Goal: Information Seeking & Learning: Learn about a topic

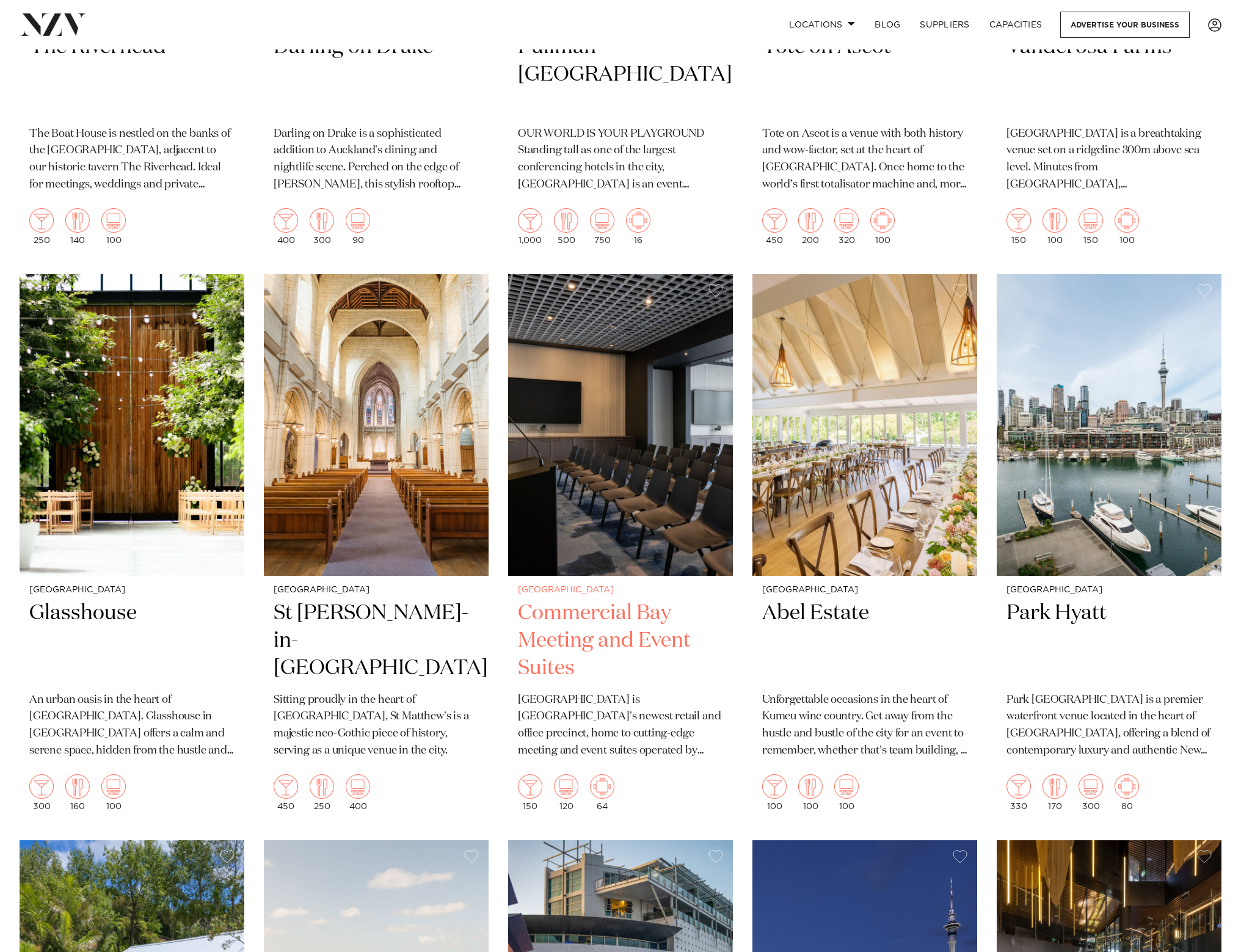
scroll to position [1832, 0]
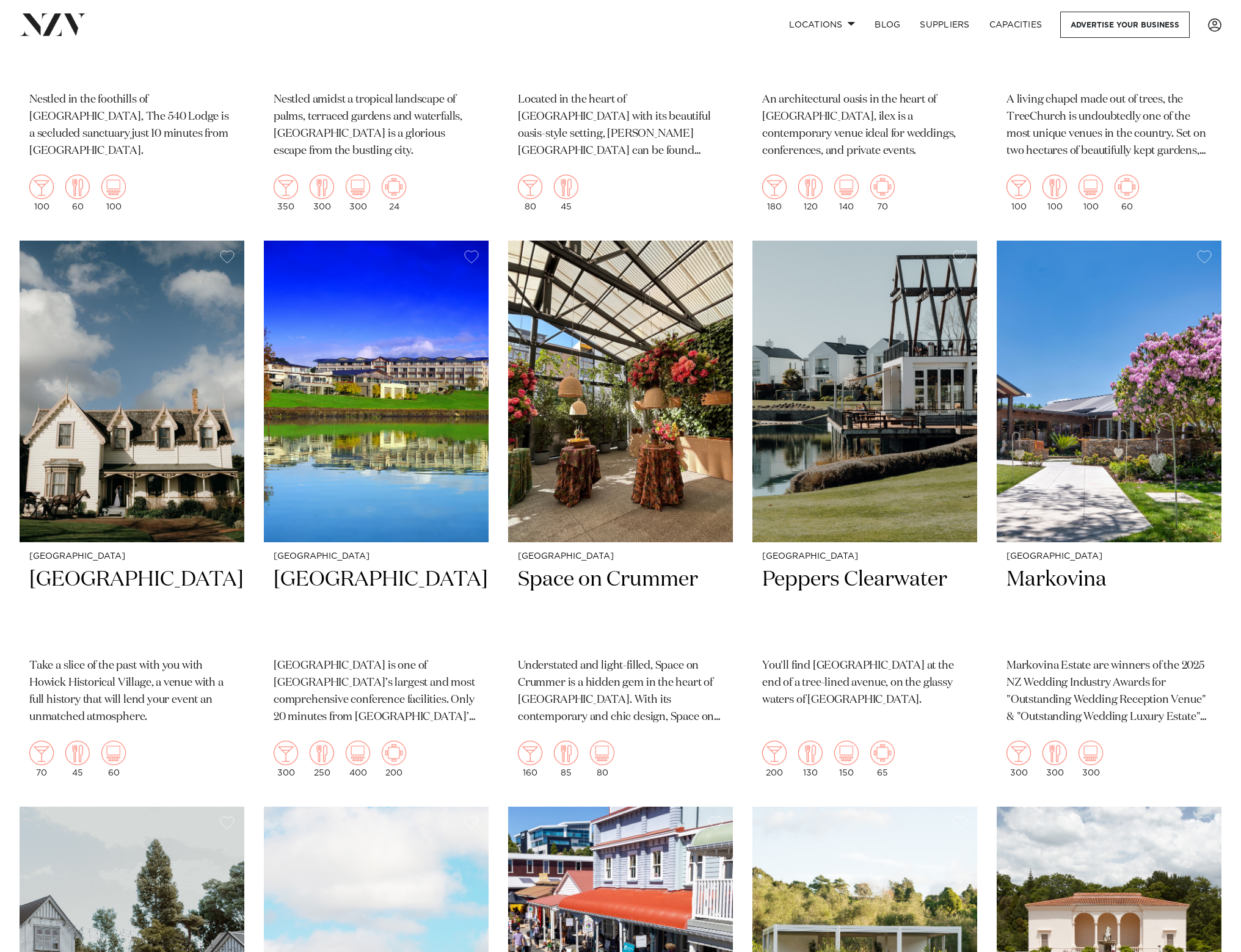
scroll to position [2381, 0]
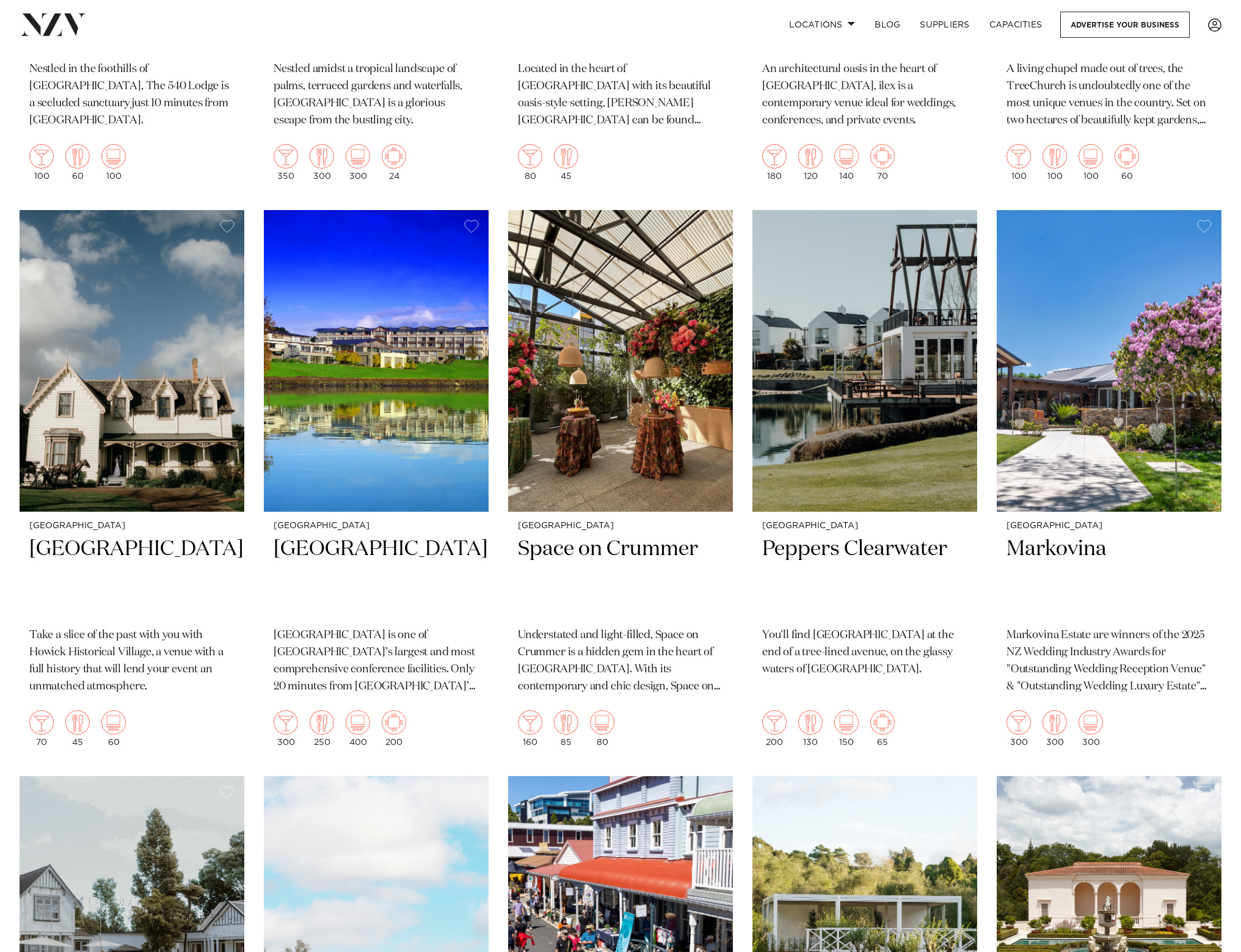
click at [496, 258] on div "Auckland Glasshouse An urban oasis in the heart of Auckland city. Glasshouse in…" at bounding box center [620, 766] width 1202 height 5640
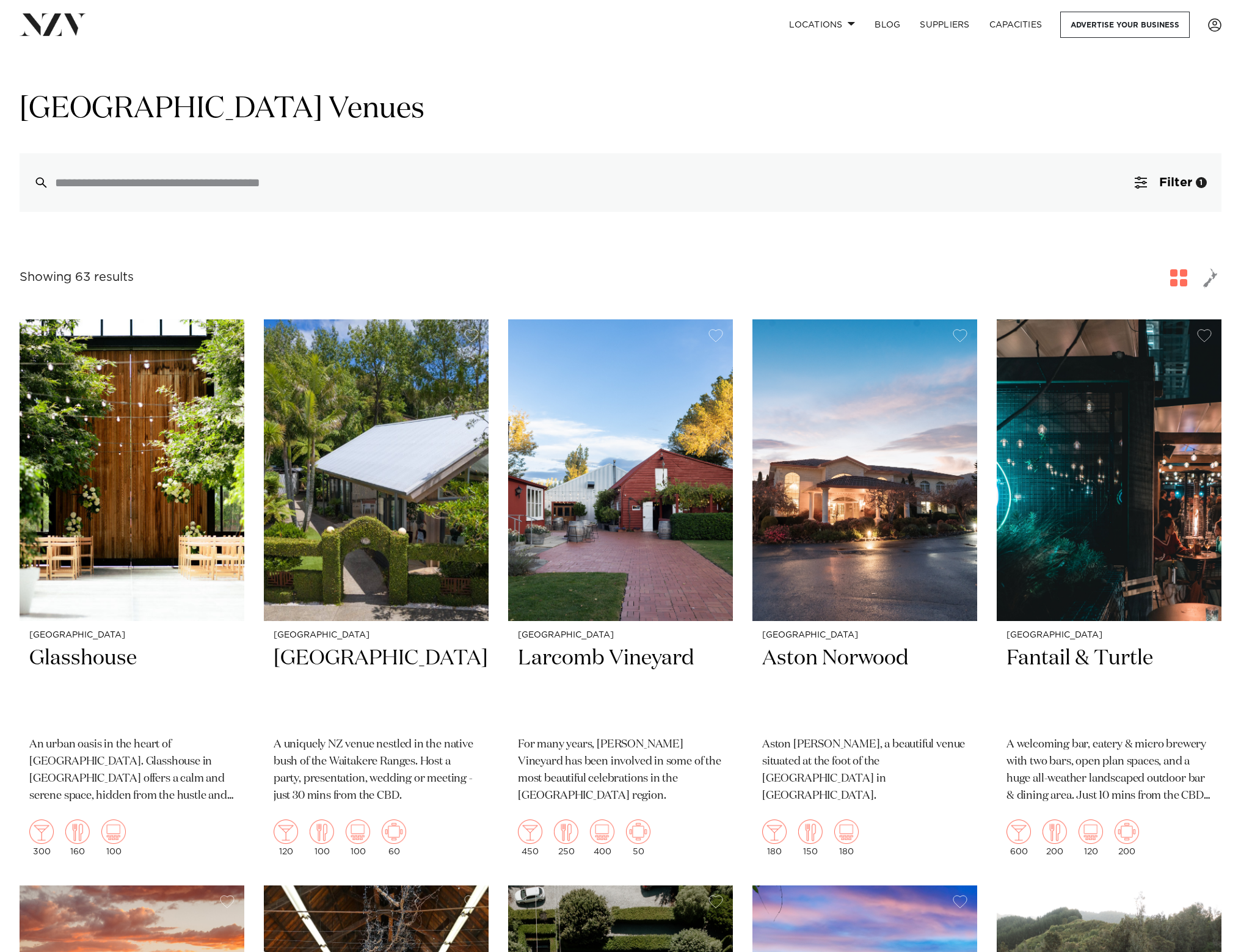
scroll to position [0, 0]
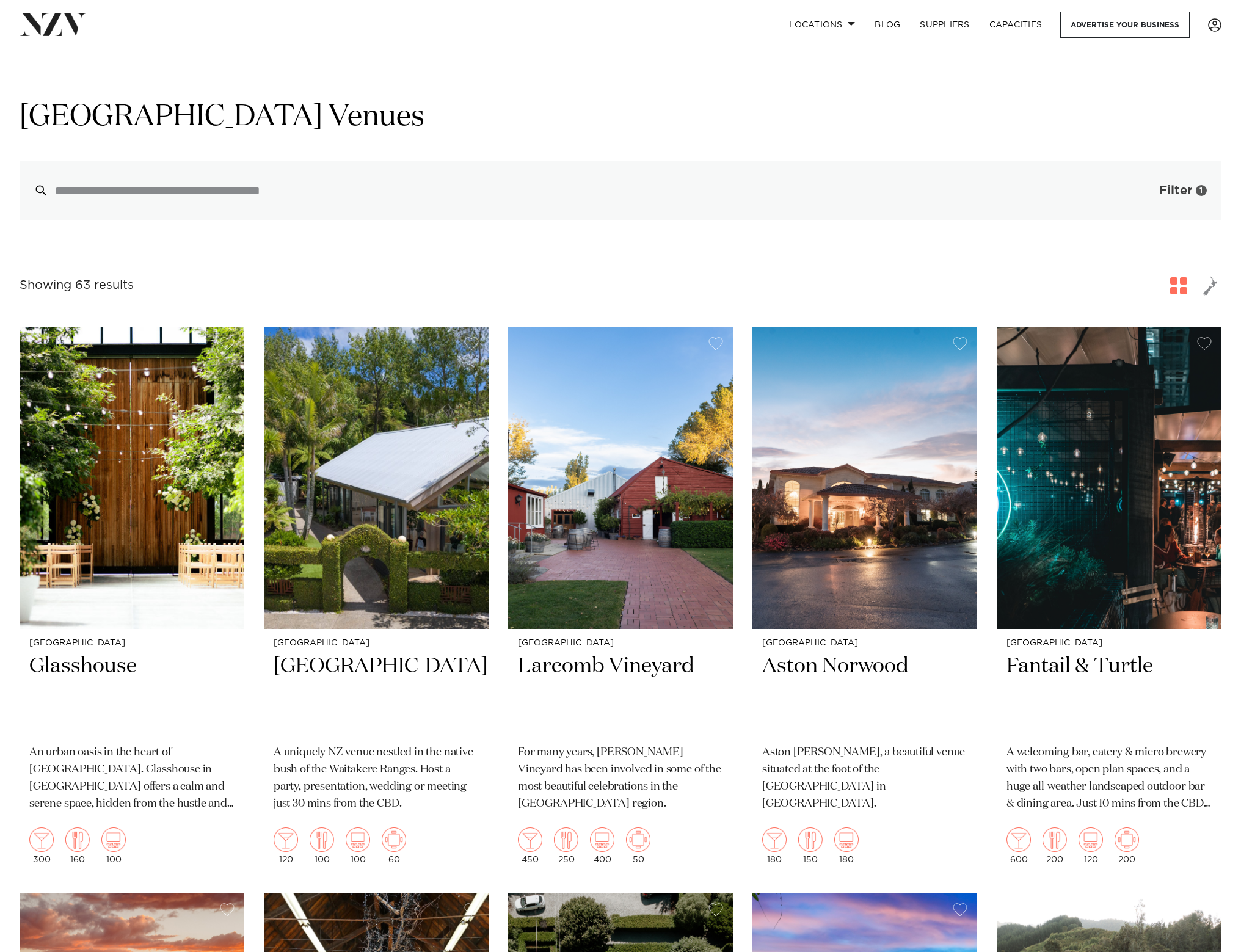
click at [1160, 182] on button "Filter 1" at bounding box center [1170, 191] width 101 height 59
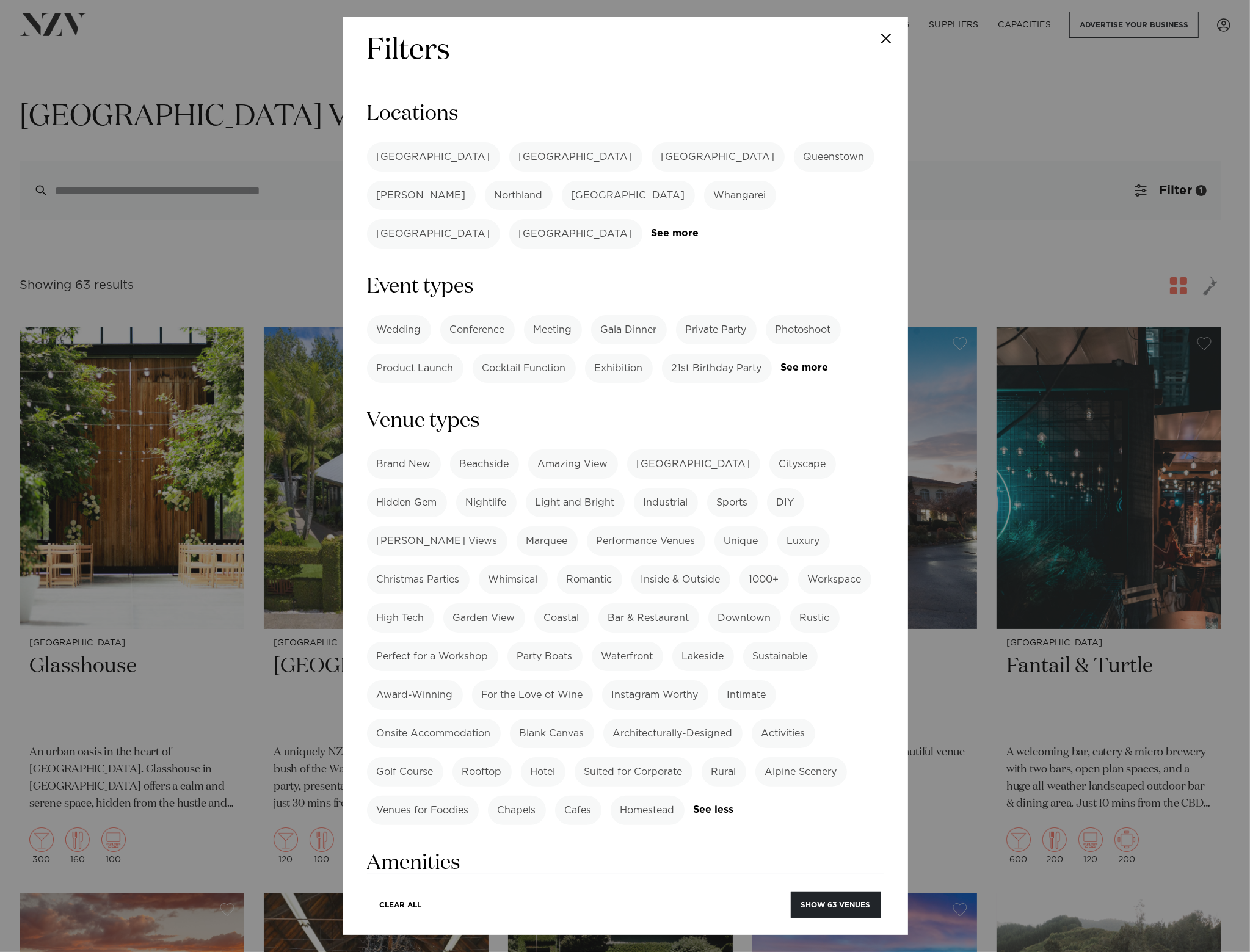
click at [417, 160] on label "[GEOGRAPHIC_DATA]" at bounding box center [433, 157] width 133 height 29
click at [553, 181] on label "Northland" at bounding box center [518, 195] width 68 height 29
click at [831, 903] on button "Show 21 venues" at bounding box center [836, 905] width 89 height 26
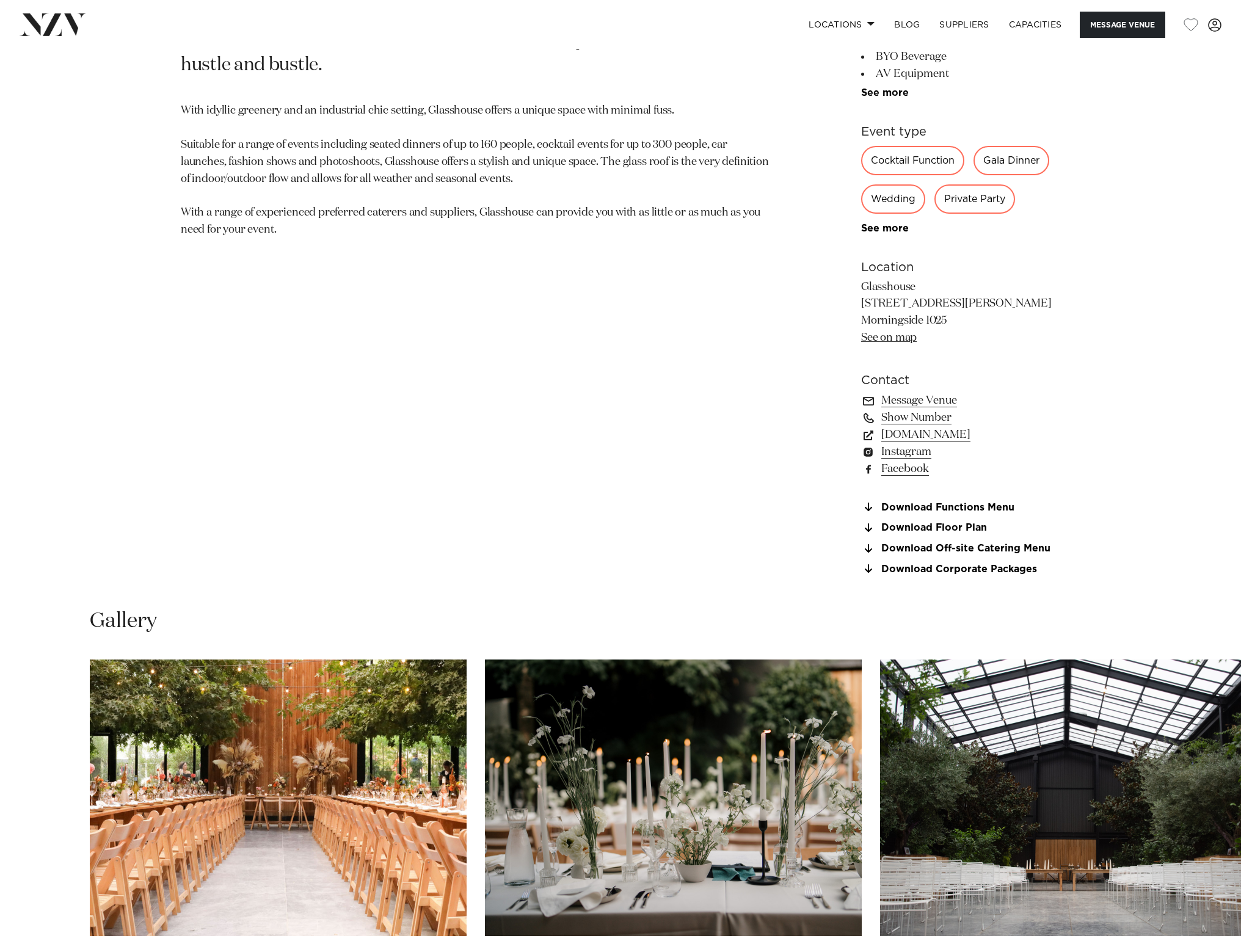
scroll to position [977, 0]
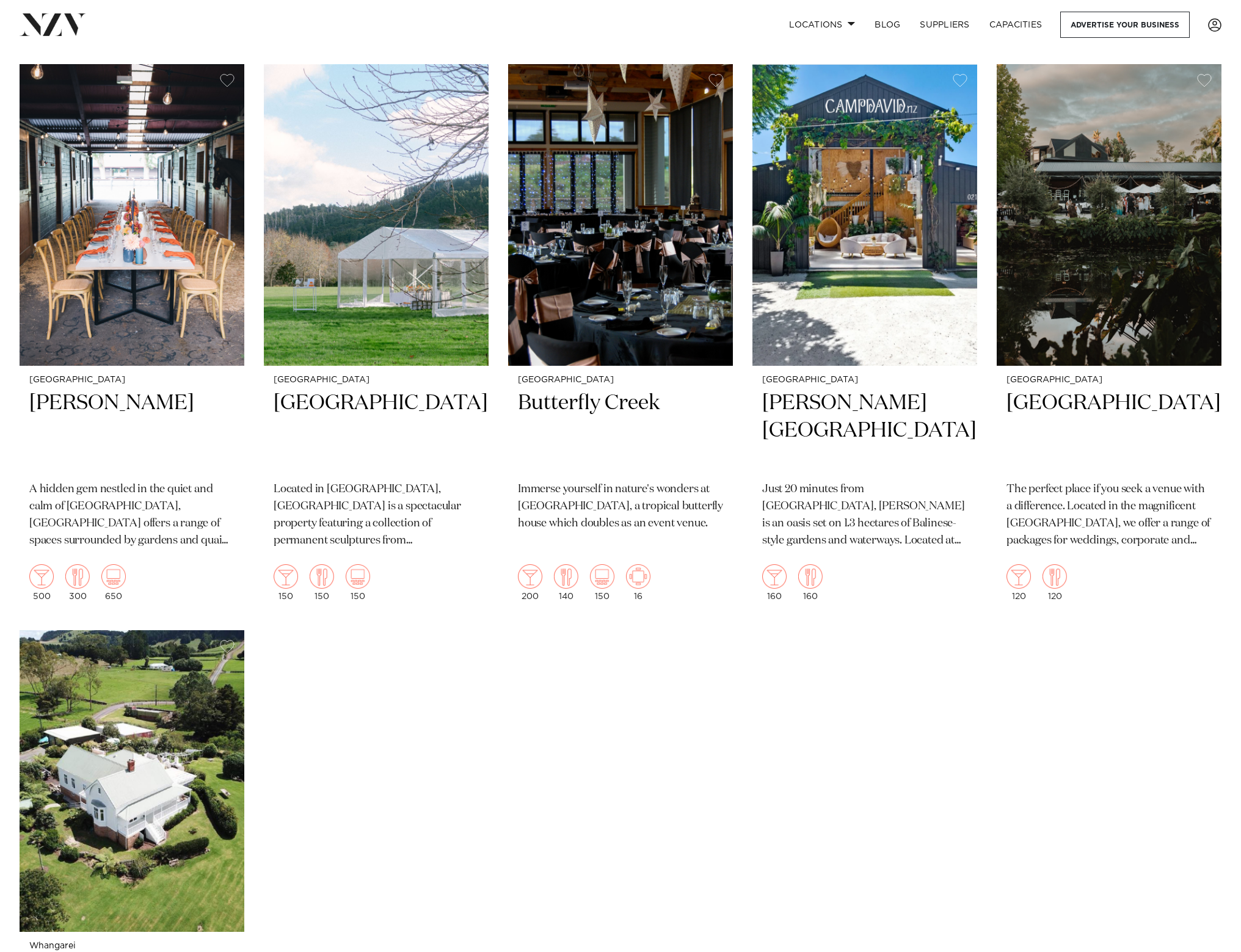
scroll to position [1893, 0]
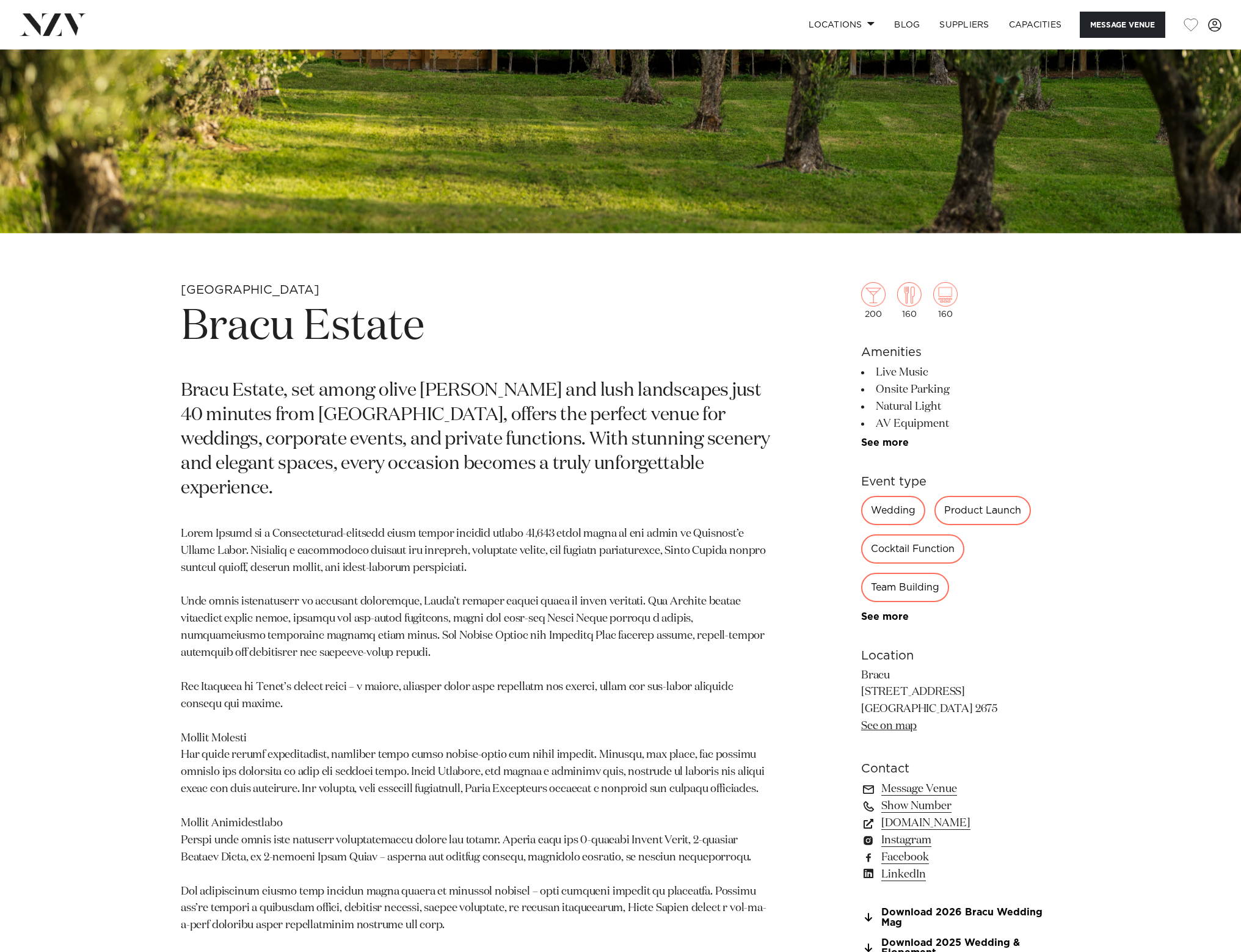
scroll to position [550, 0]
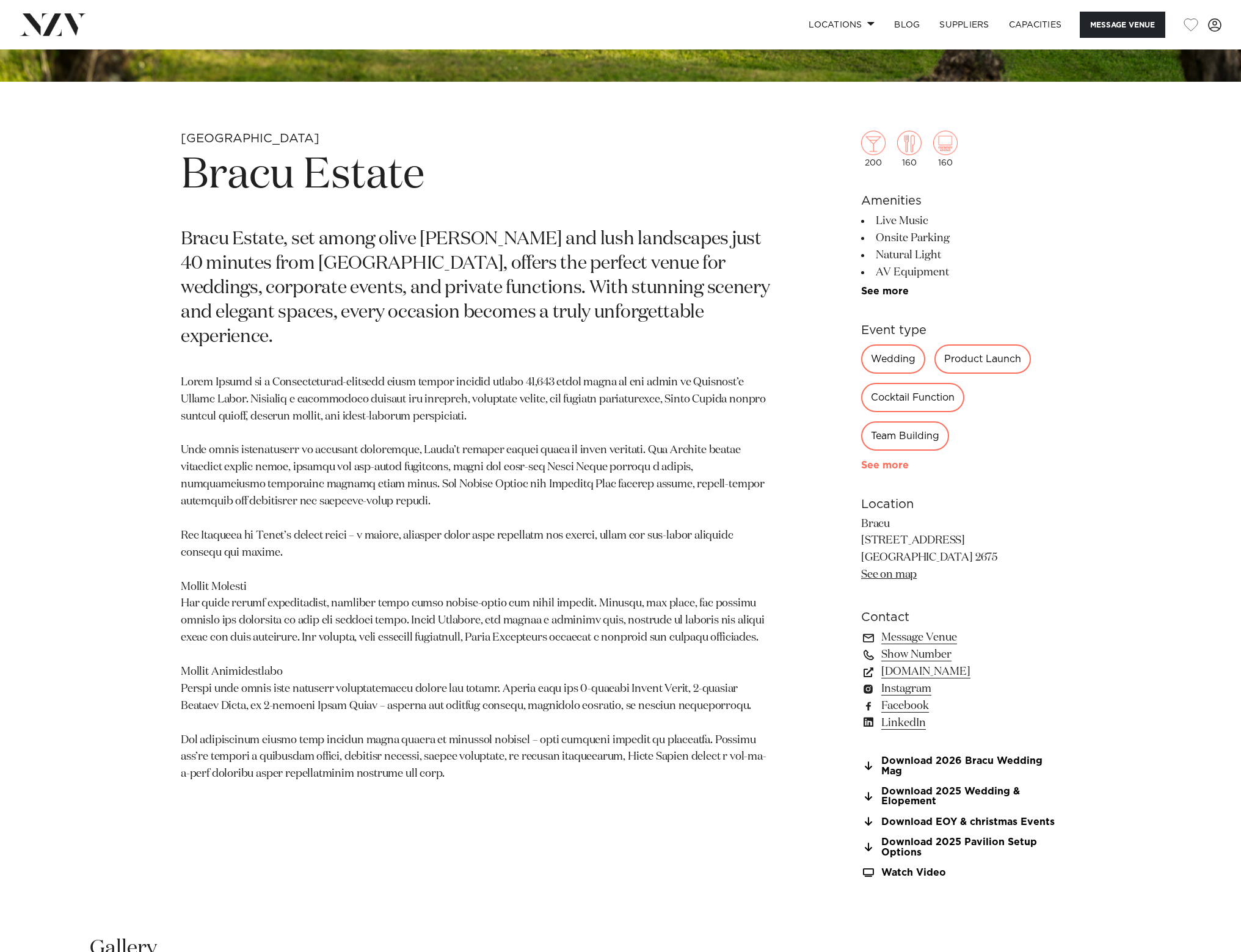
click at [889, 463] on link "See more" at bounding box center [908, 465] width 95 height 10
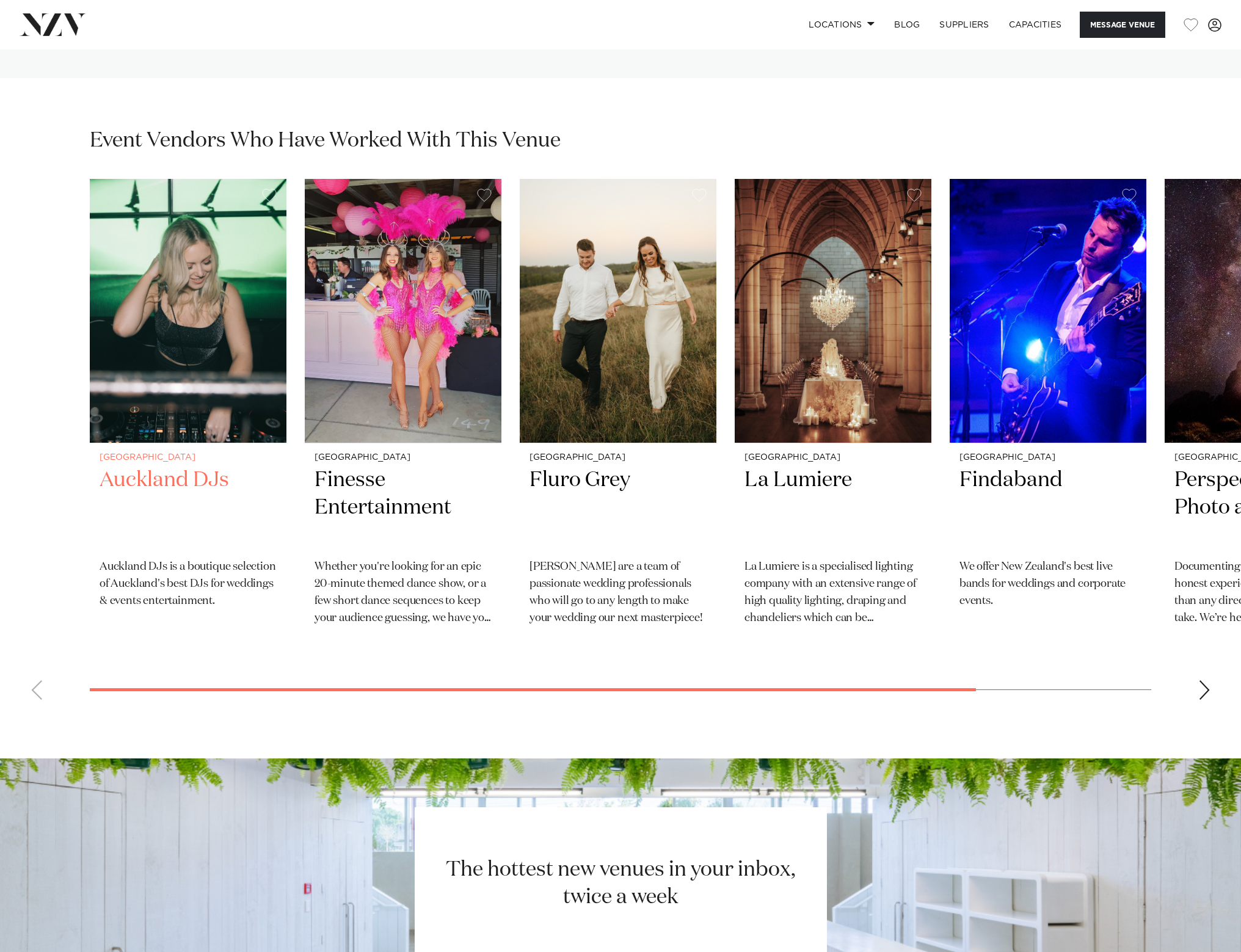
scroll to position [3358, 0]
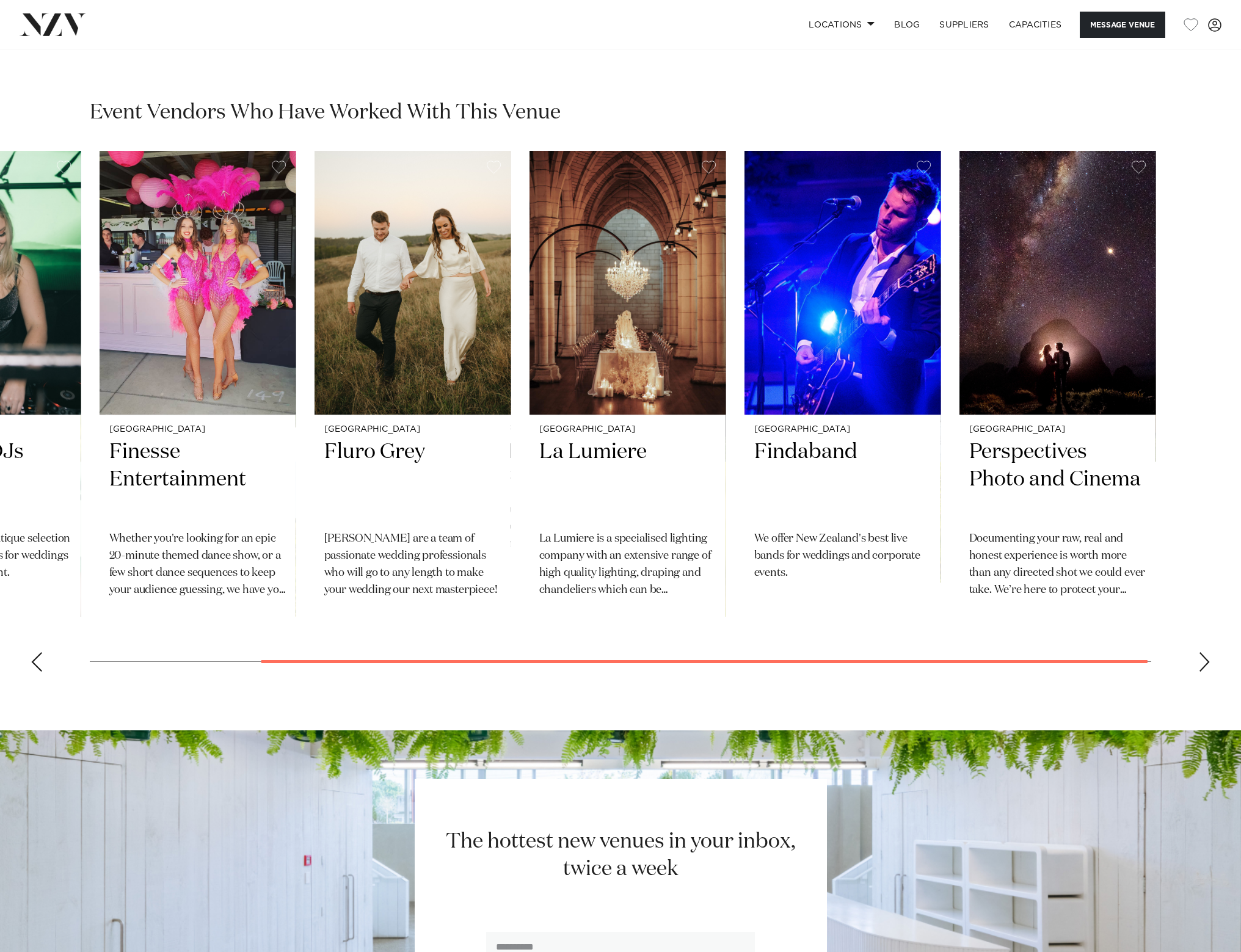
click at [1109, 637] on swiper-container "Auckland Auckland DJs Auckland DJs is a boutique selection of Auckland's best D…" at bounding box center [620, 416] width 1241 height 531
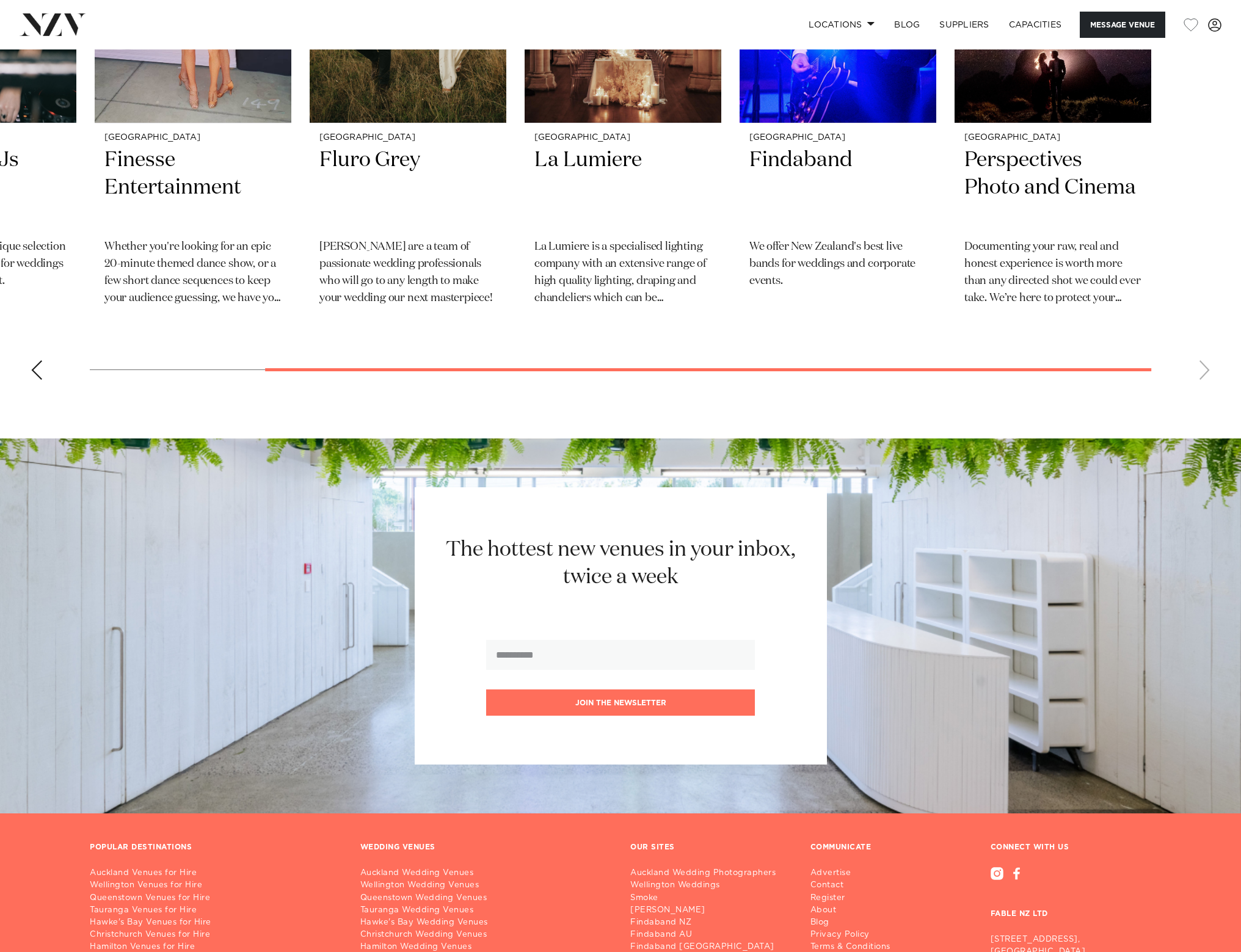
scroll to position [3725, 0]
